Goal: Task Accomplishment & Management: Use online tool/utility

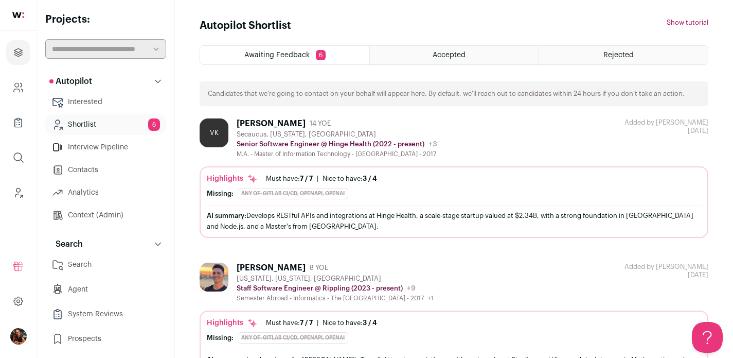
click at [13, 206] on ul "Projects Company and ATS Settings Company Lists (Experimental) Global Search Le…" at bounding box center [18, 122] width 37 height 183
click at [16, 197] on icon "Leads (Backoffice)" at bounding box center [18, 192] width 12 height 12
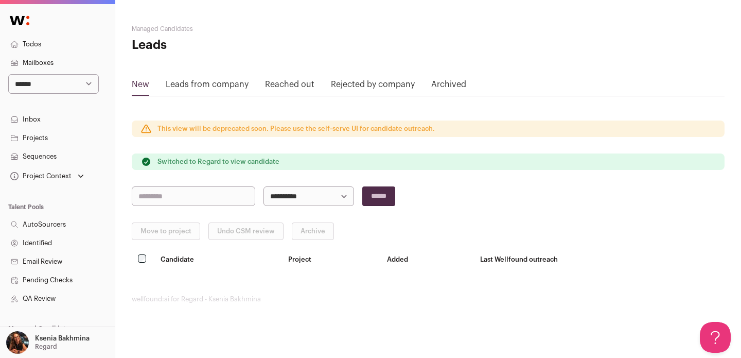
click at [39, 84] on select "**********" at bounding box center [53, 84] width 91 height 20
select select "****"
click at [8, 74] on select "**********" at bounding box center [53, 84] width 91 height 20
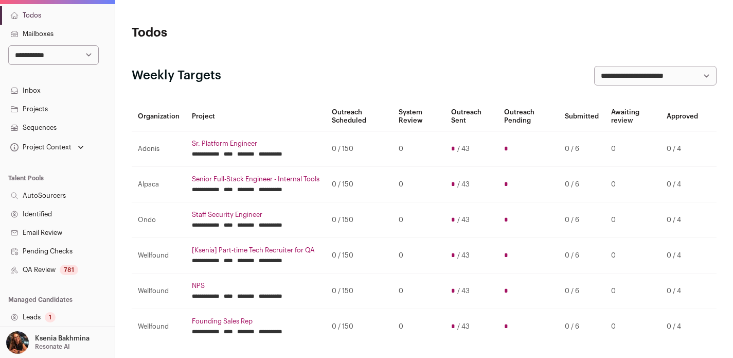
scroll to position [179, 0]
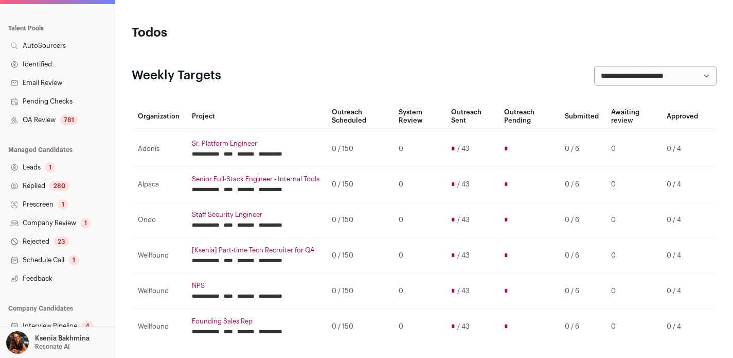
click at [48, 181] on link "Replied 280" at bounding box center [57, 185] width 115 height 19
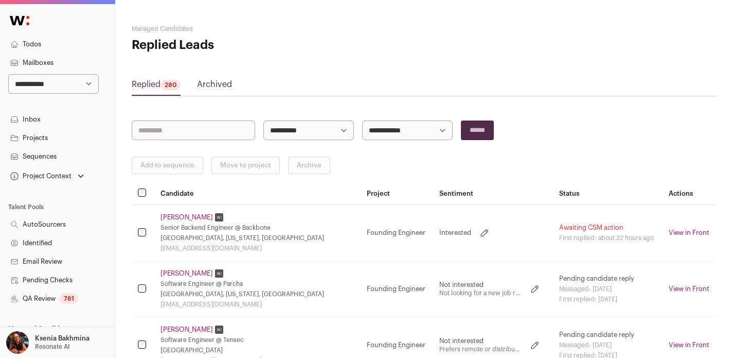
click at [193, 219] on link "Charles Lawrence" at bounding box center [187, 217] width 52 height 8
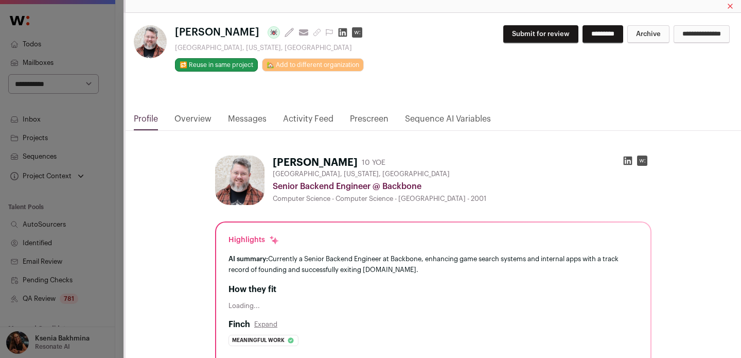
click at [202, 118] on link "Overview" at bounding box center [192, 121] width 37 height 17
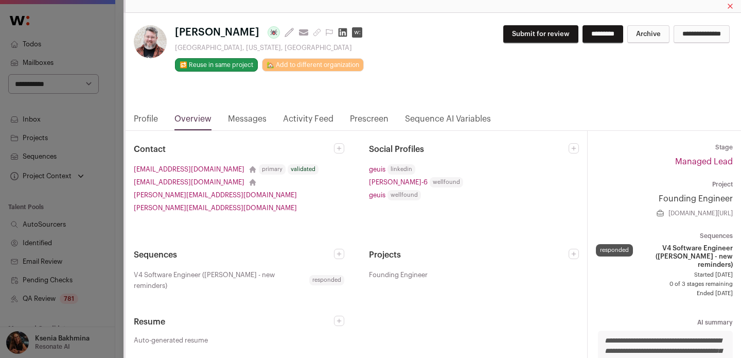
click at [256, 121] on link "Messages" at bounding box center [247, 121] width 39 height 17
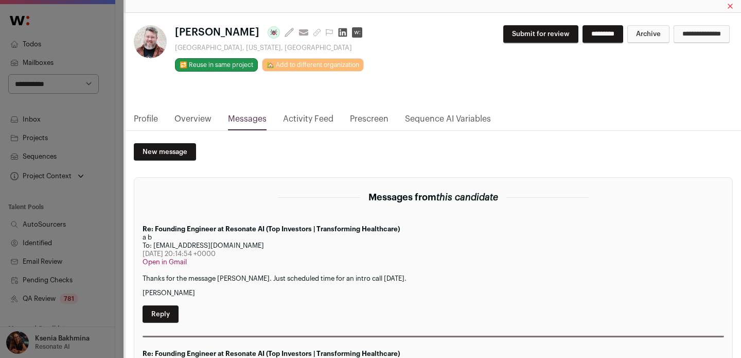
click at [142, 116] on link "Profile" at bounding box center [146, 121] width 24 height 17
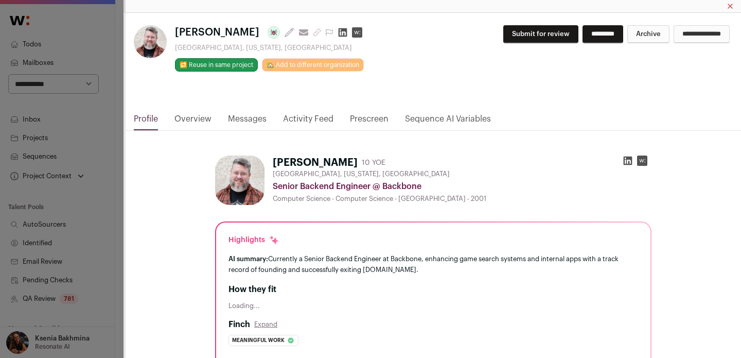
click at [371, 116] on link "Prescreen" at bounding box center [369, 121] width 39 height 17
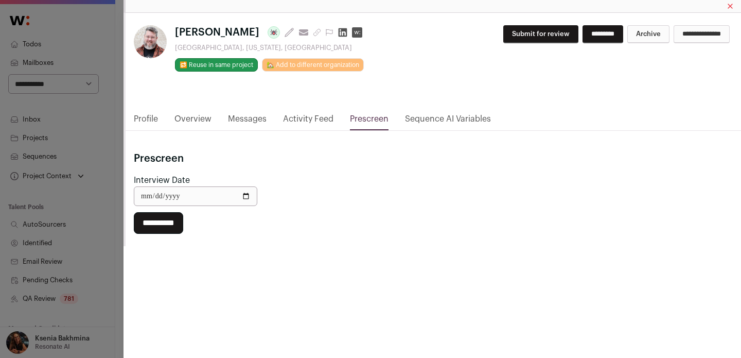
click at [118, 138] on div "Charles Lawrence Last update: 22 hours ago View most recent conversation in Fro…" at bounding box center [370, 179] width 741 height 358
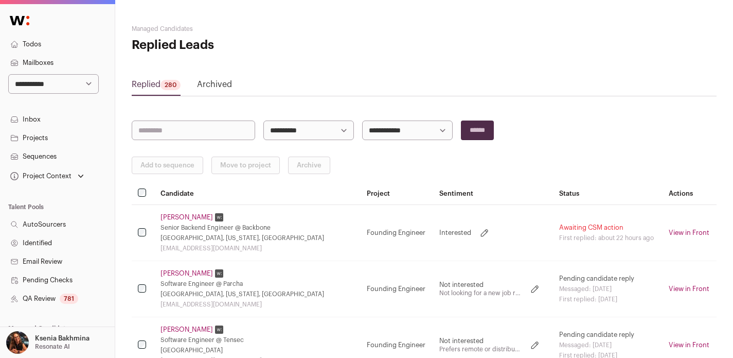
click at [175, 219] on link "Charles Lawrence" at bounding box center [187, 217] width 52 height 8
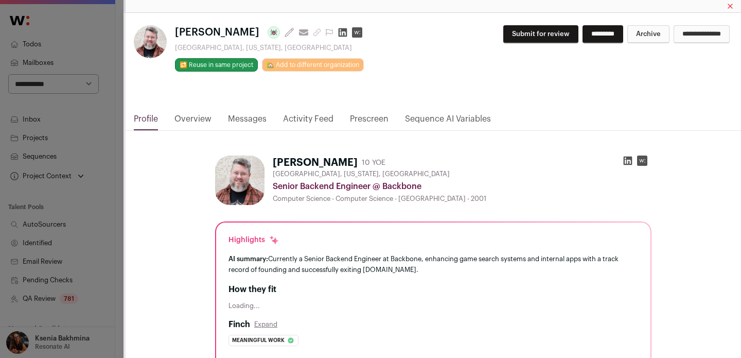
click at [311, 121] on link "Activity Feed" at bounding box center [308, 121] width 50 height 17
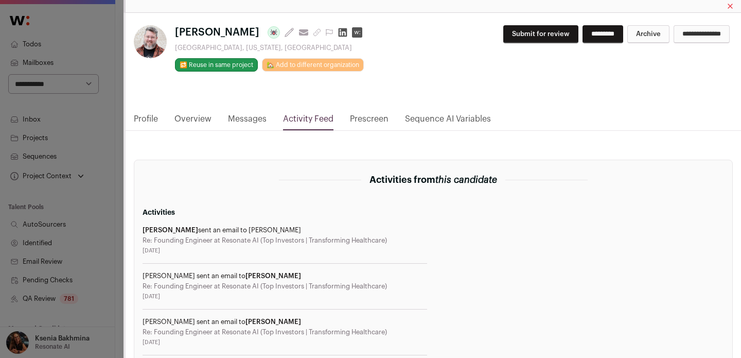
click at [582, 35] on input "*********" at bounding box center [602, 34] width 41 height 18
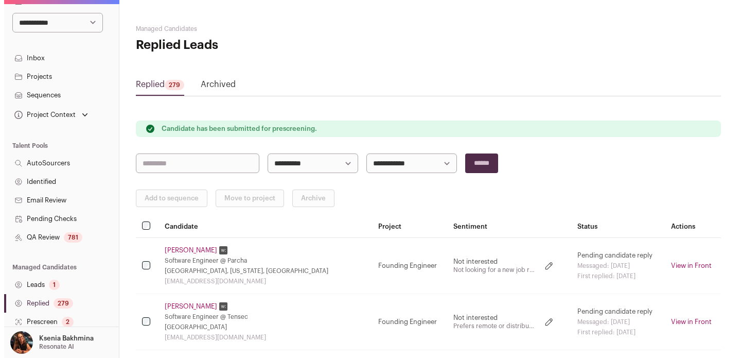
scroll to position [176, 0]
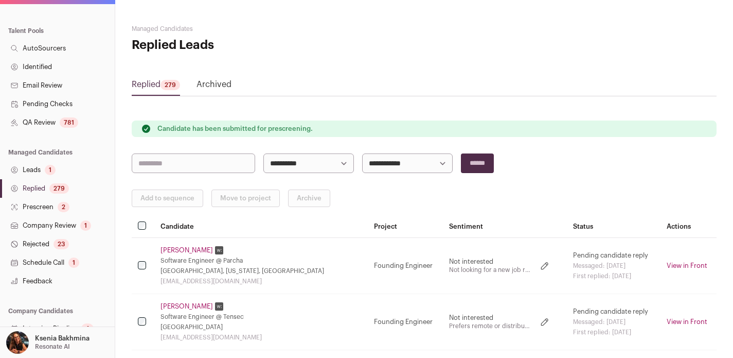
click at [39, 205] on link "Prescreen 2" at bounding box center [57, 207] width 115 height 19
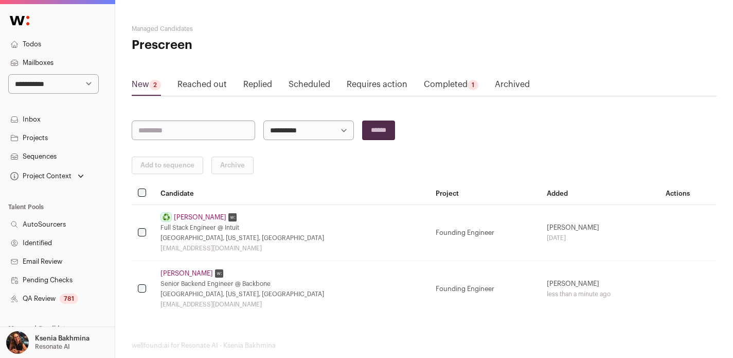
click at [180, 270] on link "Charles Lawrence" at bounding box center [187, 273] width 52 height 8
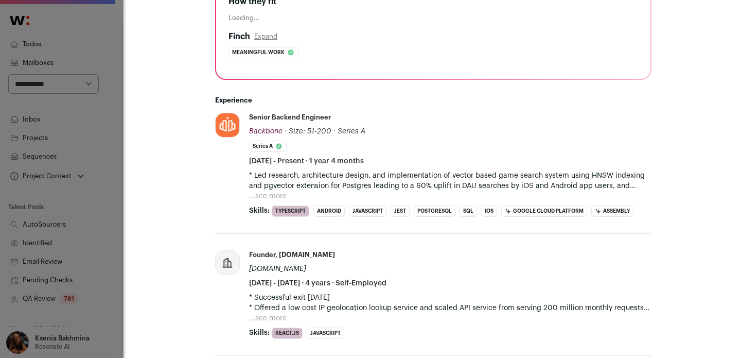
scroll to position [288, 0]
click at [261, 187] on p "* Led research, architecture design, and implementation of vector based game se…" at bounding box center [450, 180] width 402 height 21
click at [260, 190] on button "...see more" at bounding box center [268, 195] width 38 height 10
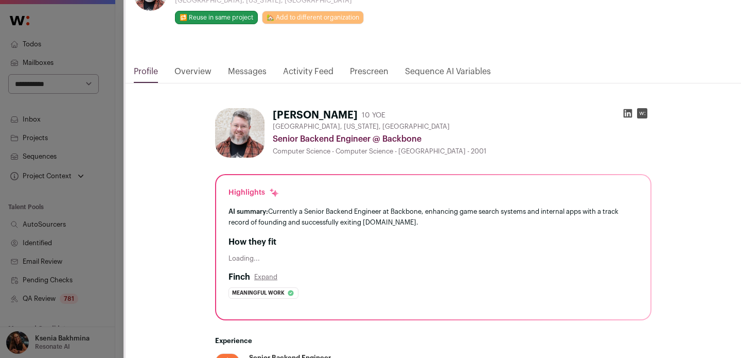
scroll to position [0, 0]
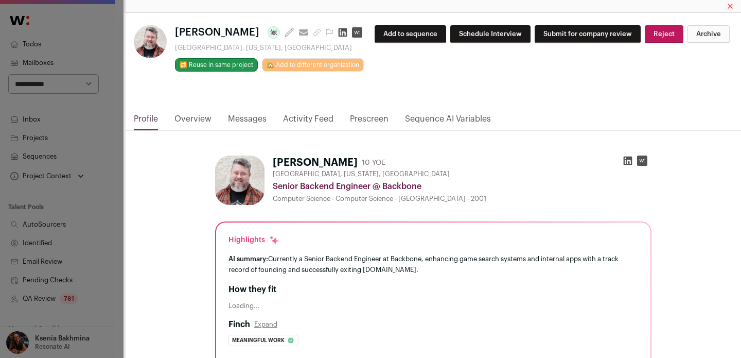
click at [623, 162] on icon "Close modal via background" at bounding box center [628, 160] width 10 height 10
